Goal: Navigation & Orientation: Find specific page/section

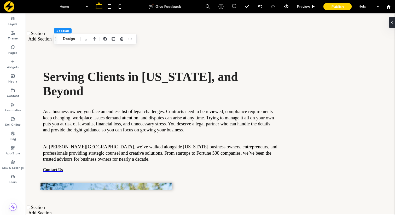
scroll to position [10, 0]
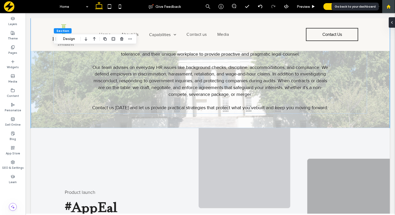
click at [388, 9] on div at bounding box center [388, 6] width 13 height 13
